Goal: Task Accomplishment & Management: Complete application form

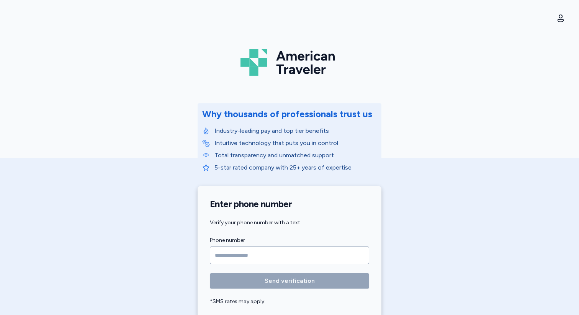
scroll to position [72, 0]
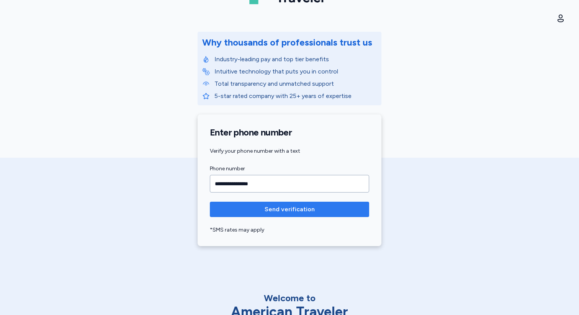
type input "**********"
click at [226, 208] on span "Send verification" at bounding box center [289, 209] width 147 height 9
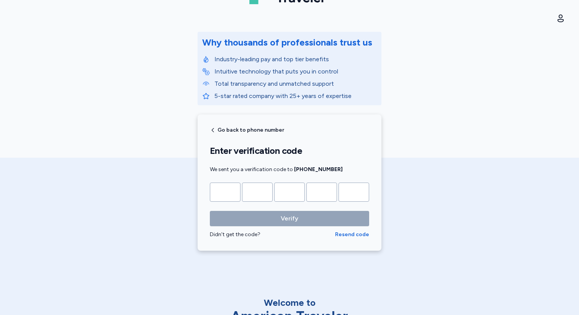
type input "*"
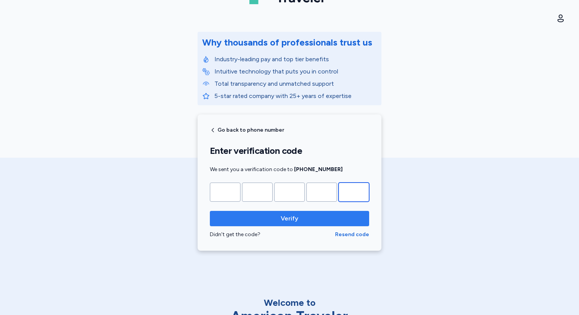
type input "*"
click at [254, 224] on button "Verify" at bounding box center [289, 218] width 159 height 15
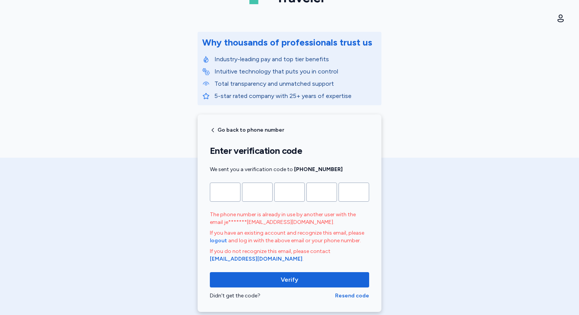
click at [223, 242] on span "logout" at bounding box center [218, 241] width 17 height 8
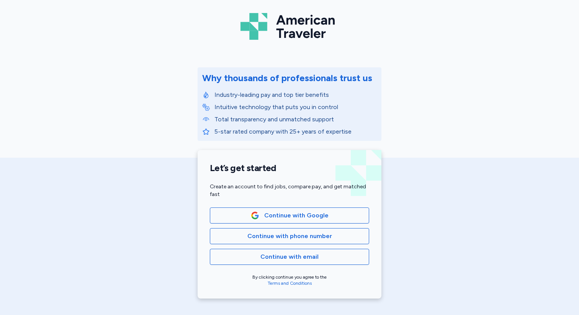
scroll to position [38, 0]
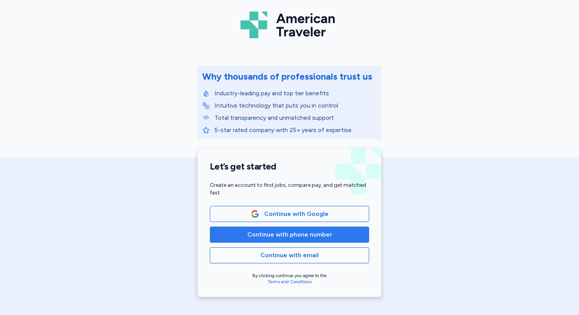
click at [241, 232] on span "Continue with phone number" at bounding box center [290, 234] width 146 height 9
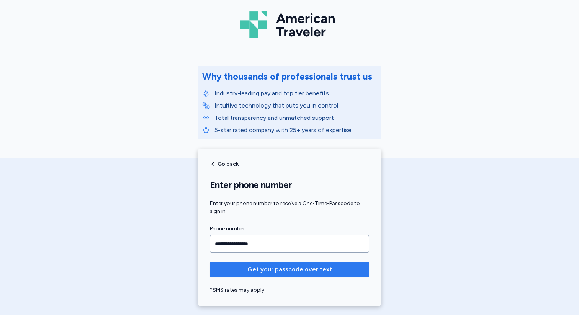
type input "**********"
click at [256, 274] on span "Get your passcode over text" at bounding box center [290, 269] width 85 height 9
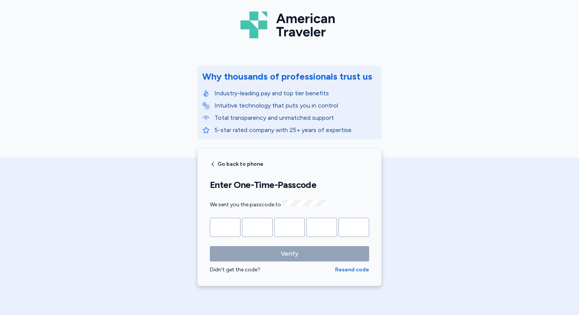
type input "*"
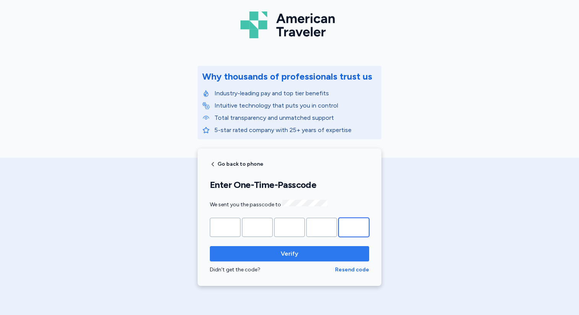
type input "*"
click at [308, 256] on span "Verify" at bounding box center [289, 253] width 147 height 9
